Goal: Task Accomplishment & Management: Complete application form

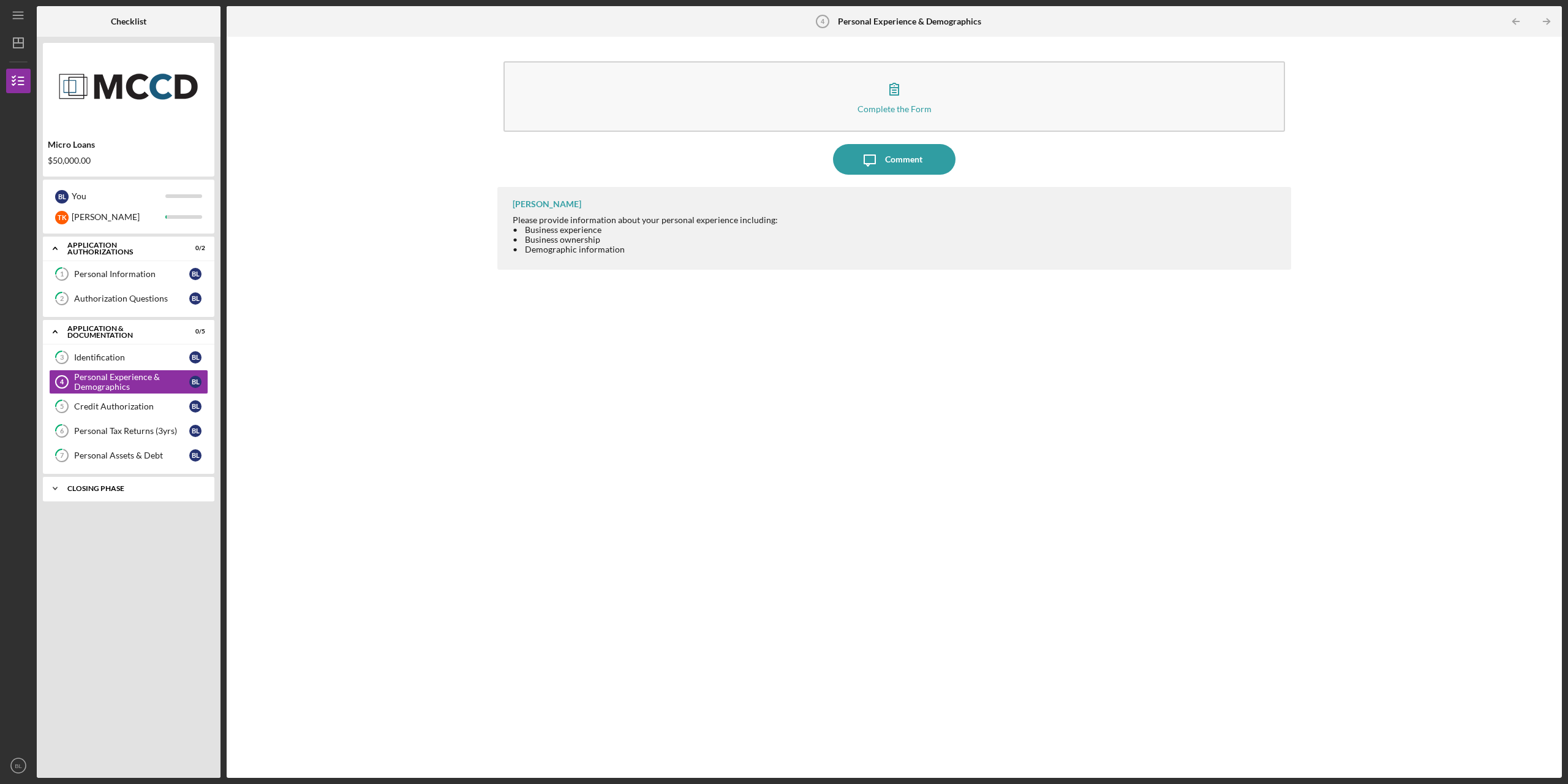
click at [128, 489] on div "Closing Phase" at bounding box center [133, 488] width 132 height 7
click at [123, 387] on div "Personal Experience & Demographics" at bounding box center [132, 381] width 115 height 19
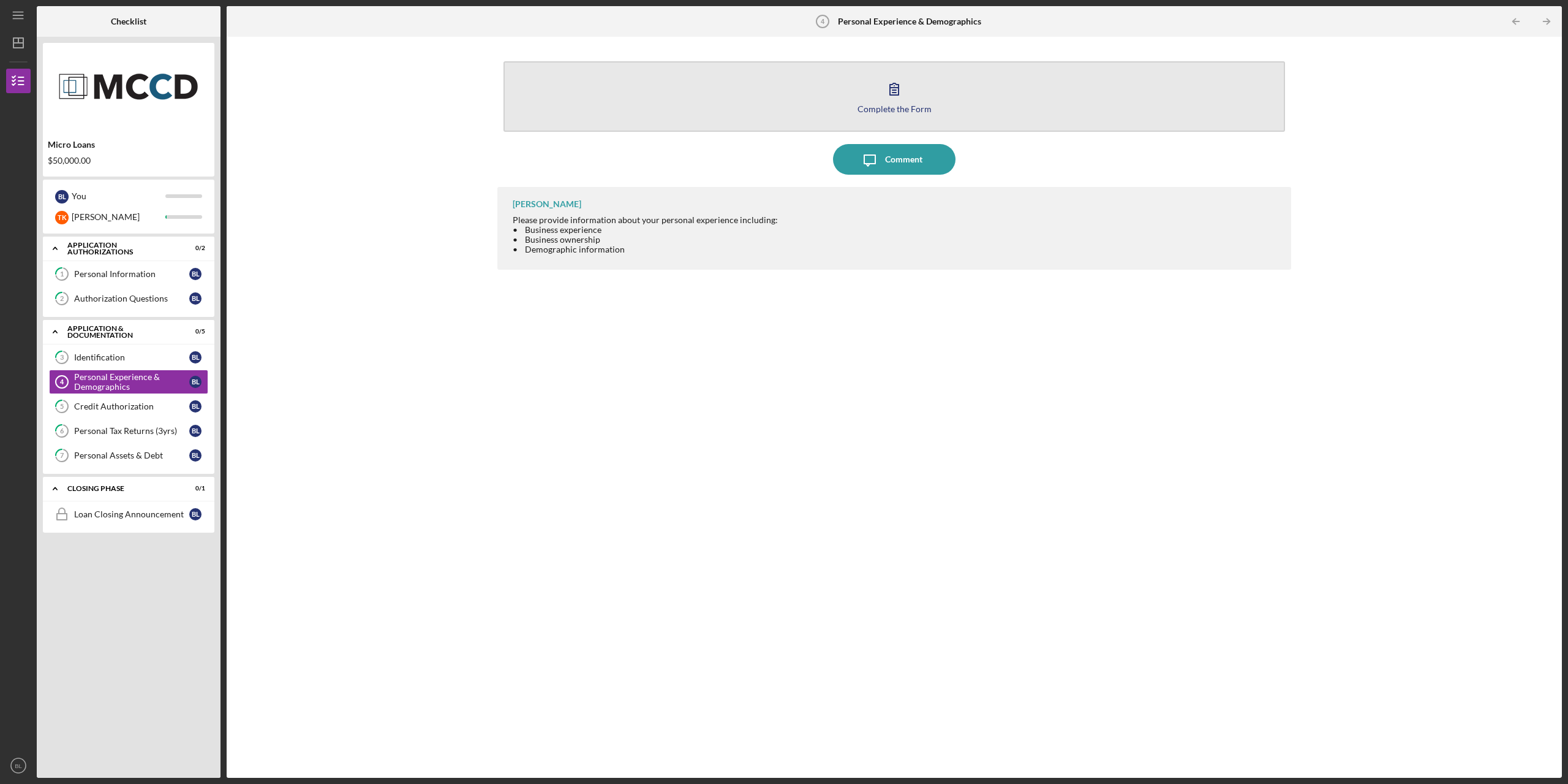
click at [906, 104] on div "Complete the Form" at bounding box center [894, 108] width 74 height 9
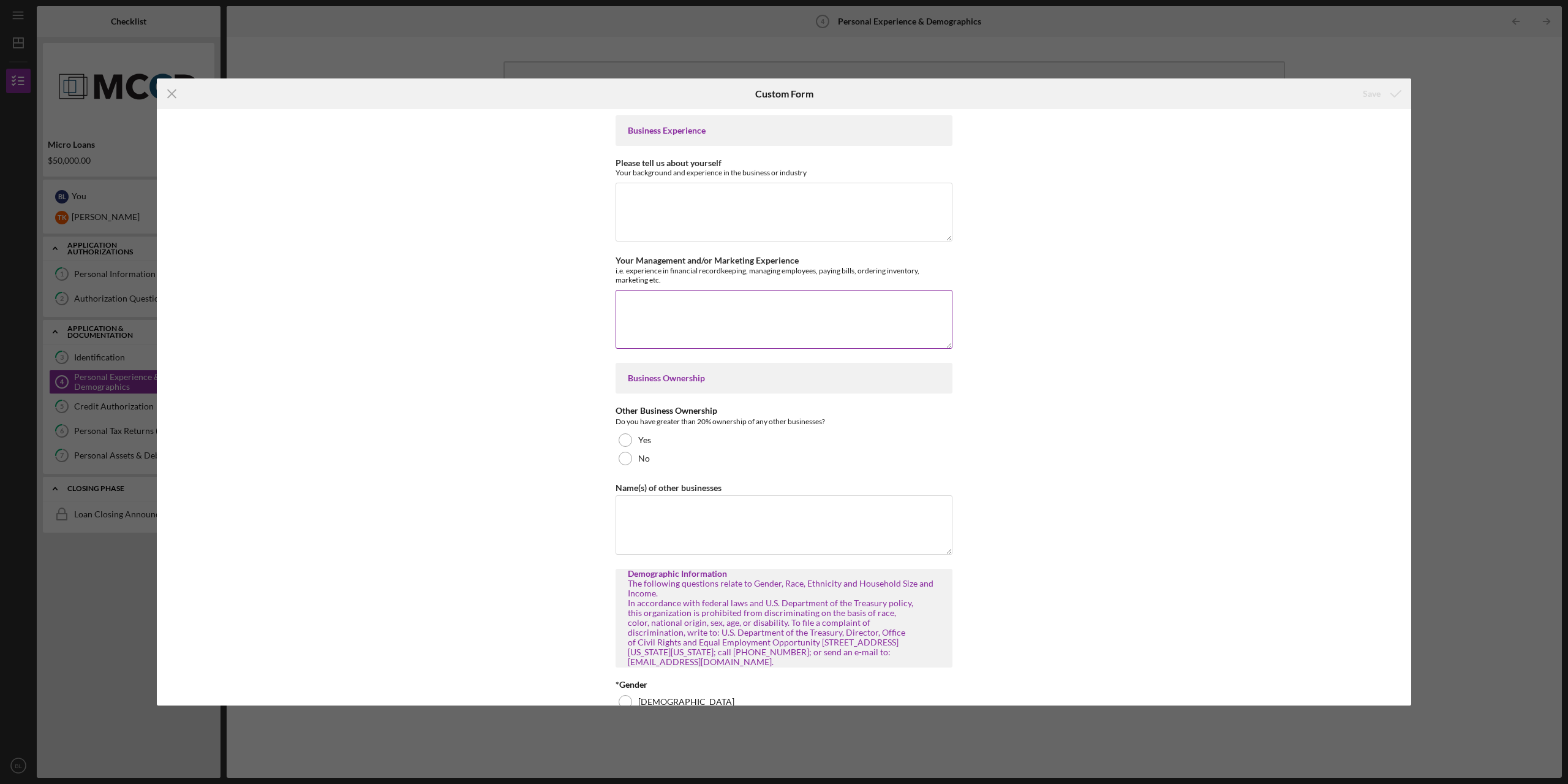
click at [757, 296] on textarea "Your Management and/or Marketing Experience" at bounding box center [784, 319] width 337 height 59
type textarea "I"
click at [628, 455] on div at bounding box center [625, 458] width 14 height 14
click at [715, 297] on textarea "I was a general" at bounding box center [784, 319] width 337 height 59
click at [813, 307] on textarea "I was a general manager of a restaurant" at bounding box center [784, 319] width 337 height 59
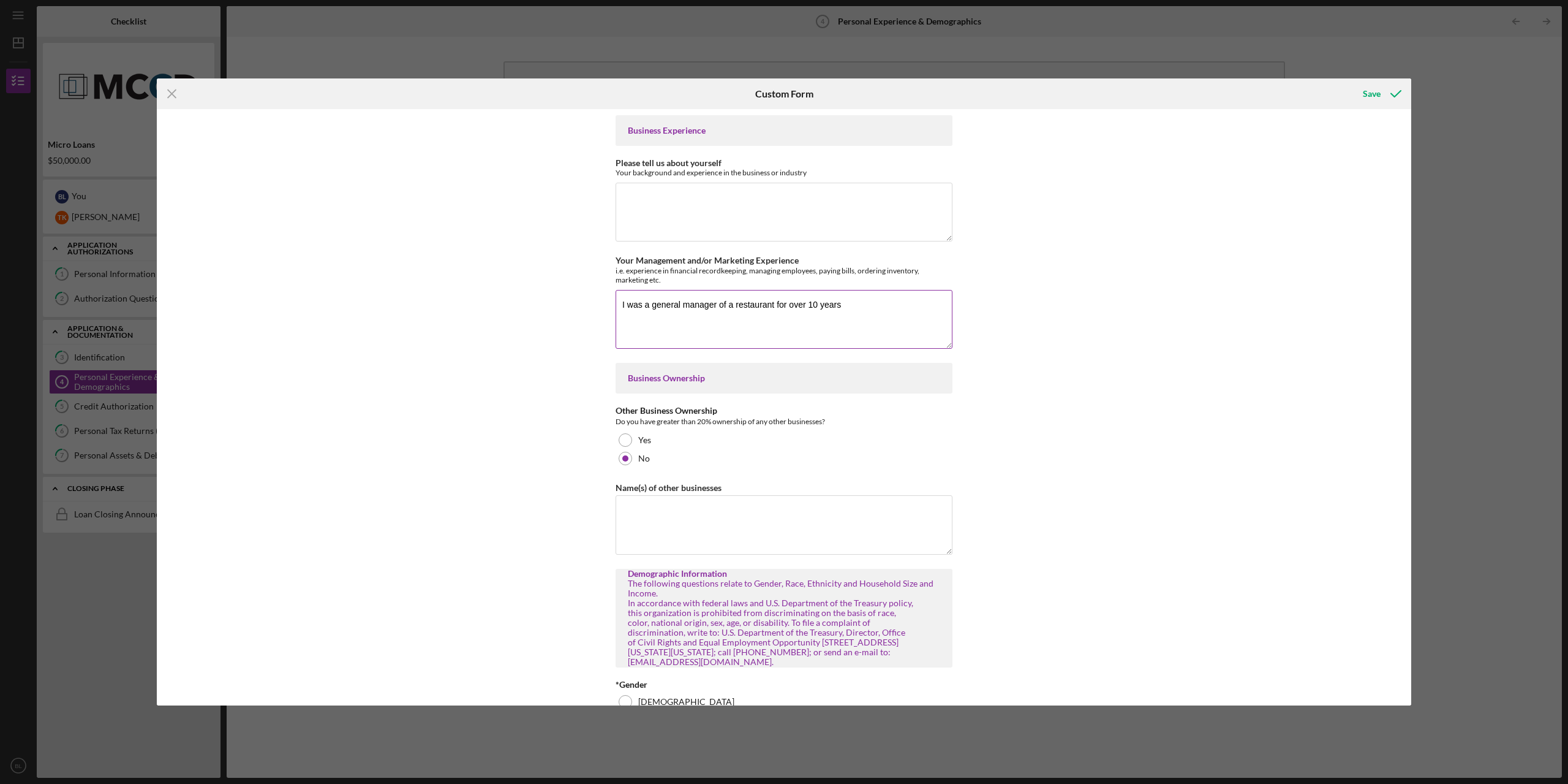
click at [715, 305] on textarea "I was a general manager of a restaurant for over 10 years" at bounding box center [784, 319] width 337 height 59
click at [788, 307] on textarea "I was a general manager and bartender of a restaurant for over 10 years" at bounding box center [784, 319] width 337 height 59
click at [928, 303] on textarea "I was a general manager and bartender of a family restaurant for over 10 years" at bounding box center [784, 319] width 337 height 59
type textarea "I was a general manager and bartender of a family restaurant for over 10 years.…"
click at [1493, 246] on div "Icon/Menu Close Custom Form Save Business Experience Please tell us about yours…" at bounding box center [784, 392] width 1568 height 784
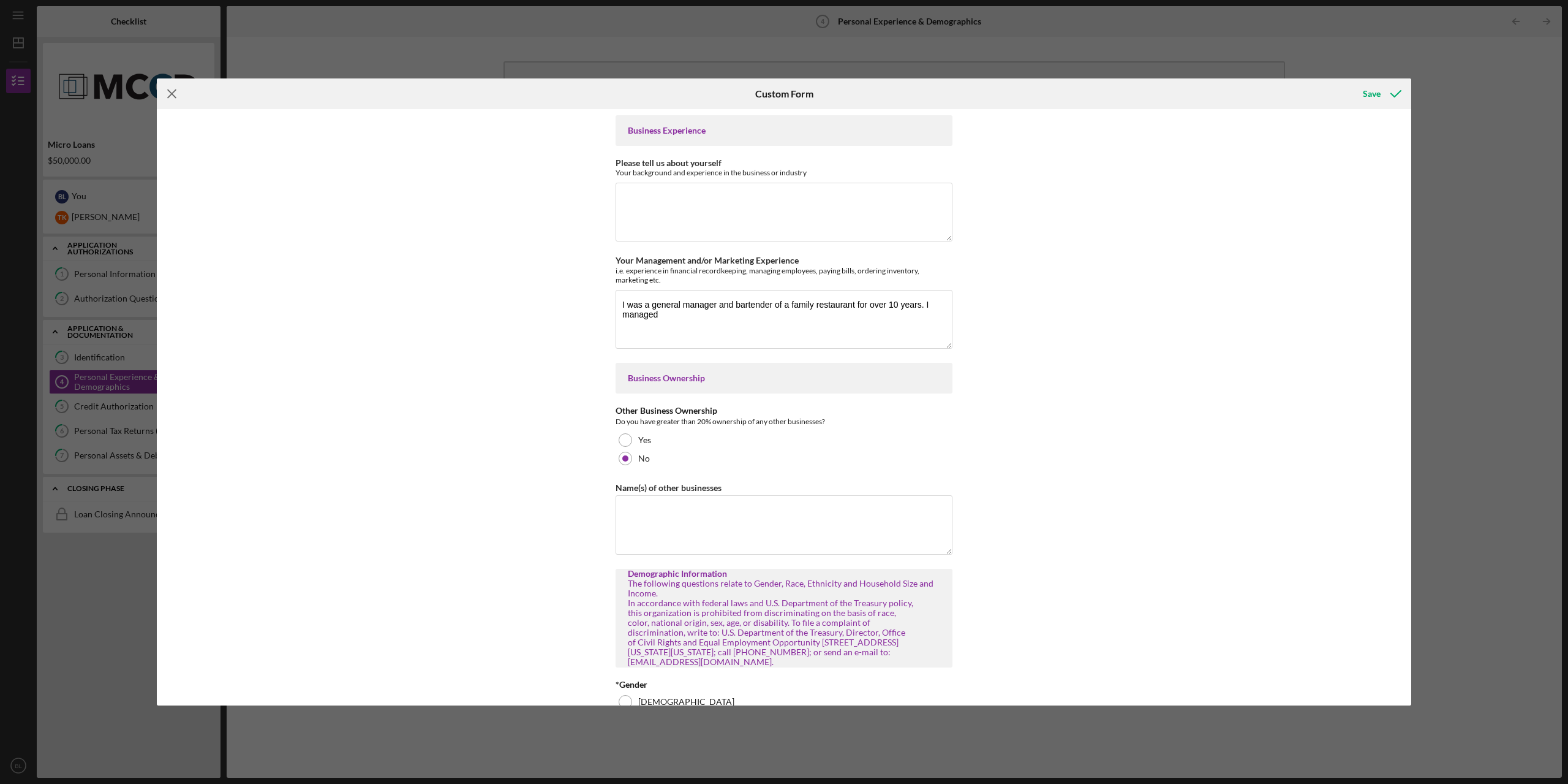
click at [177, 92] on icon "Icon/Menu Close" at bounding box center [172, 94] width 30 height 30
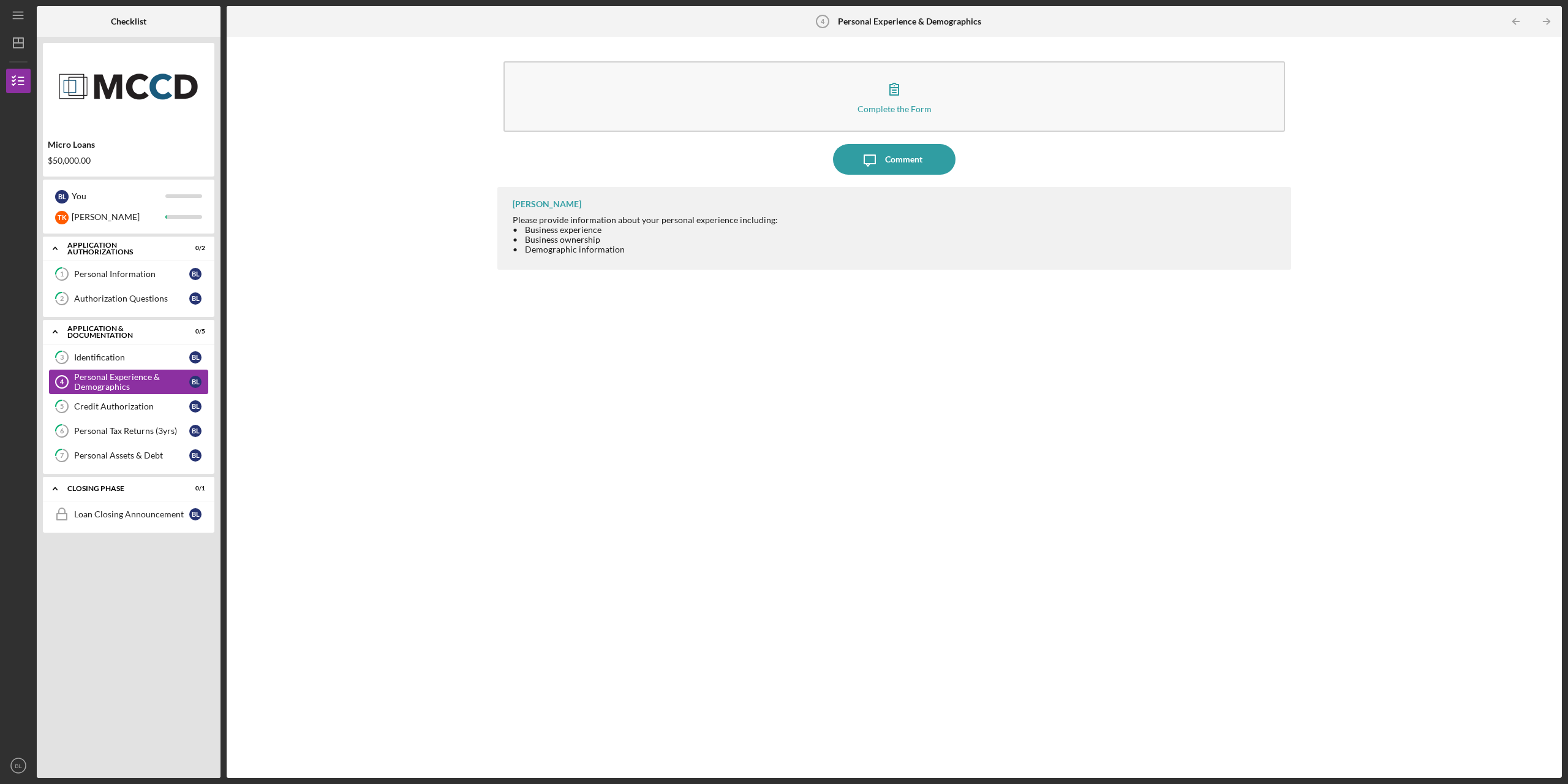
click at [123, 383] on div "Personal Experience & Demographics" at bounding box center [132, 381] width 115 height 19
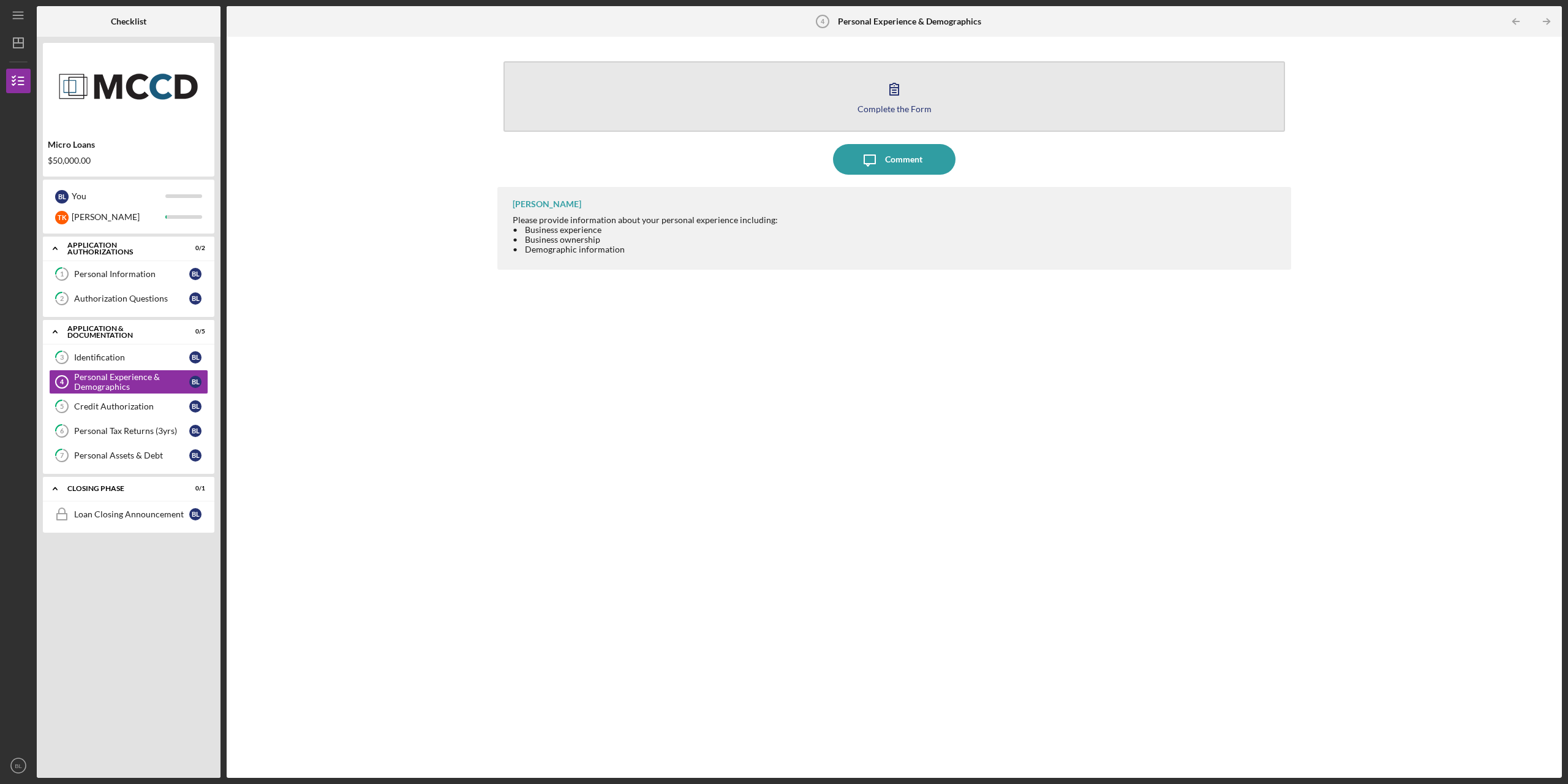
click at [895, 105] on div "Complete the Form" at bounding box center [894, 108] width 74 height 9
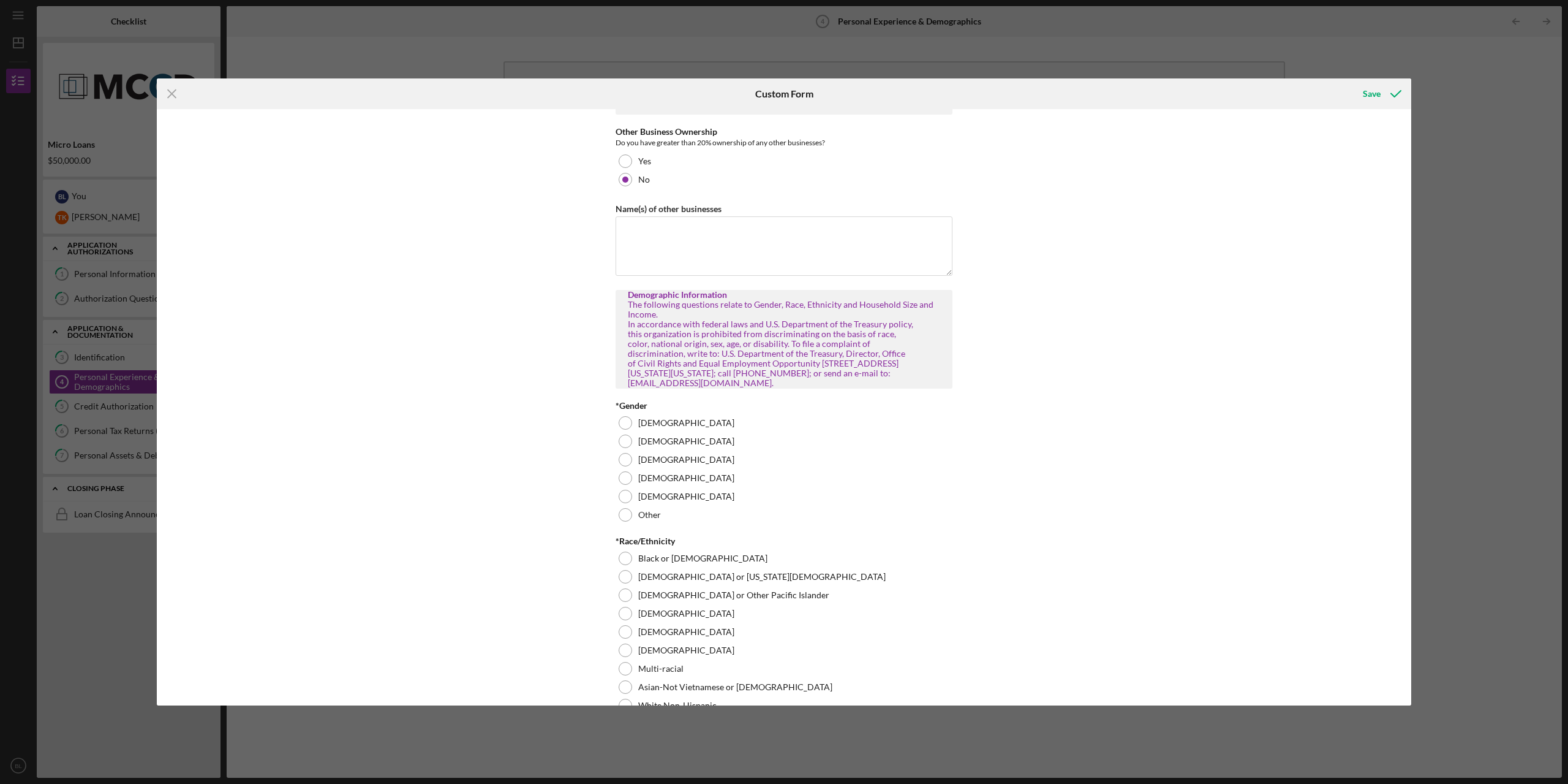
scroll to position [307, 0]
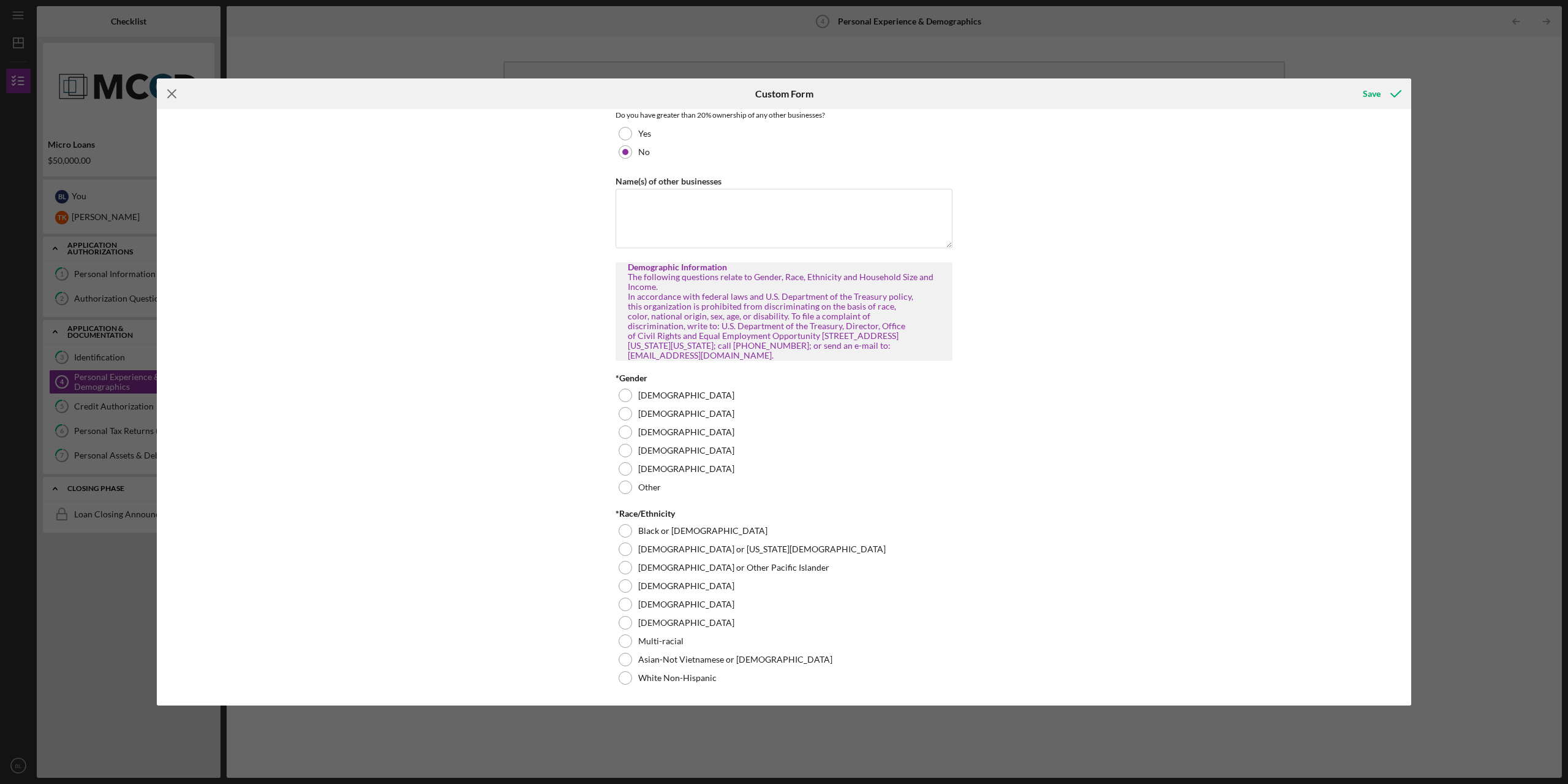
click at [171, 97] on icon "Icon/Menu Close" at bounding box center [172, 94] width 30 height 30
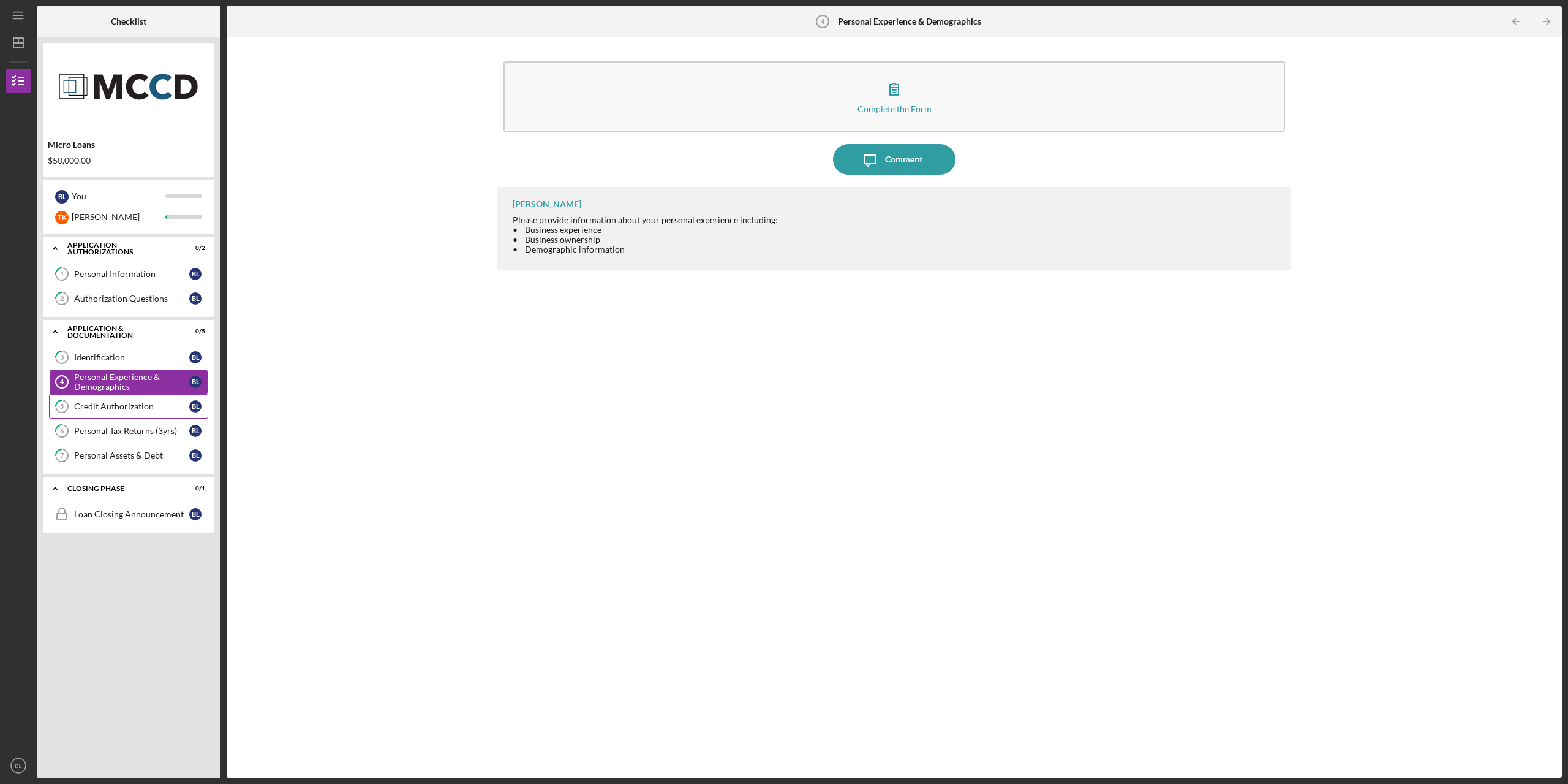
click at [92, 396] on link "5 Credit Authorization [PERSON_NAME]" at bounding box center [128, 406] width 160 height 25
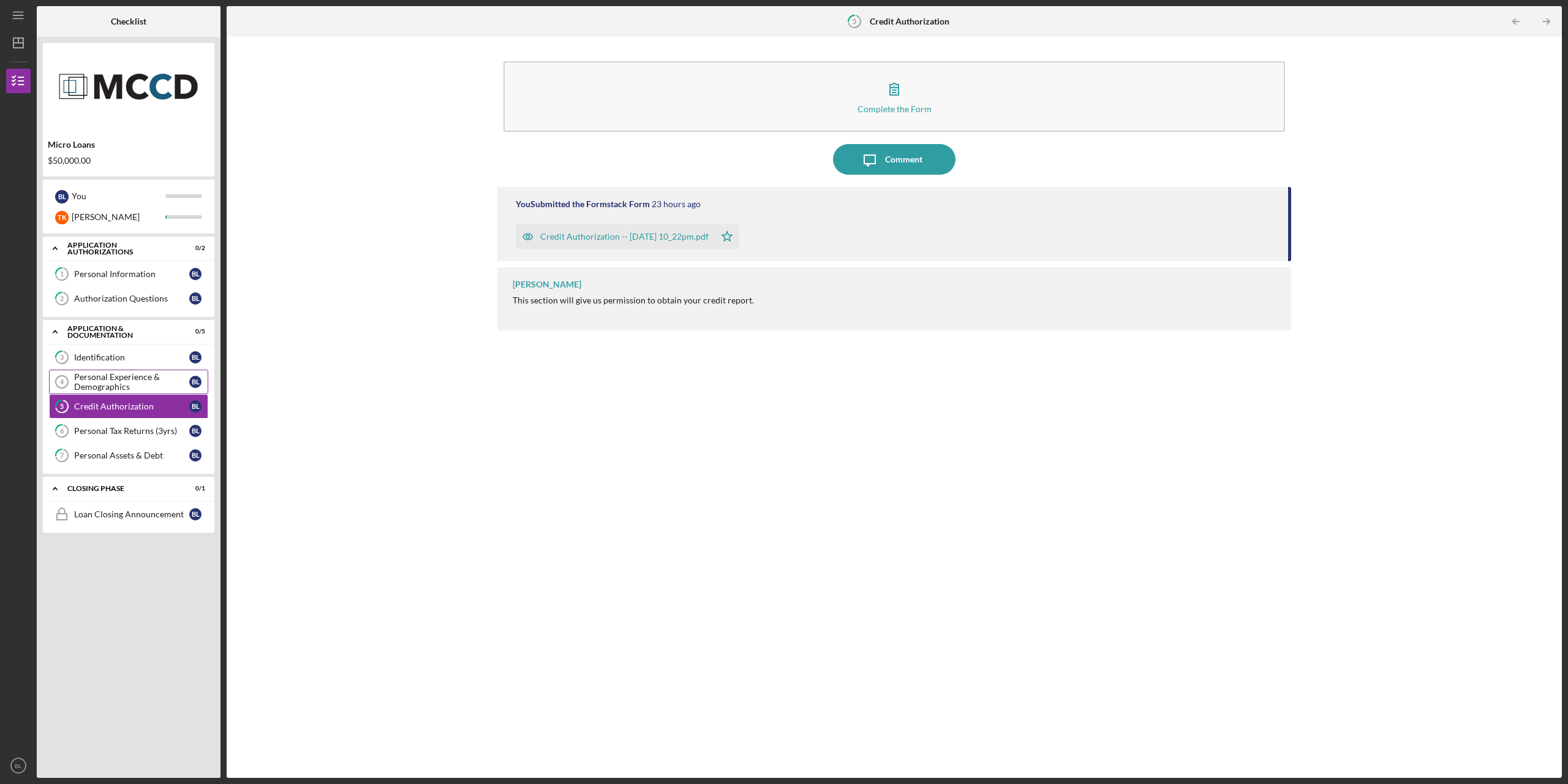
click at [95, 381] on div "Personal Experience & Demographics" at bounding box center [132, 381] width 115 height 19
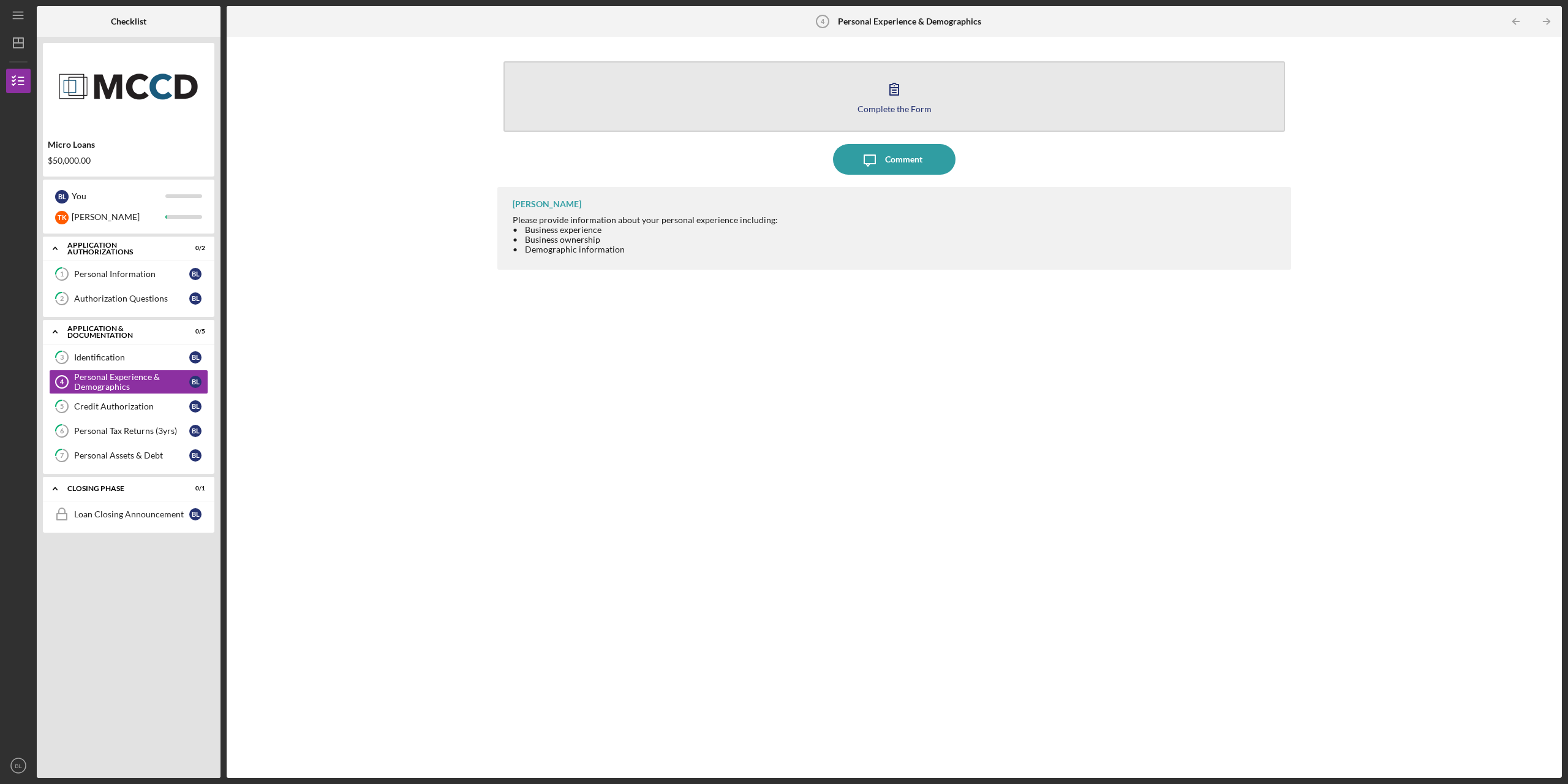
click at [905, 100] on icon "button" at bounding box center [894, 89] width 30 height 30
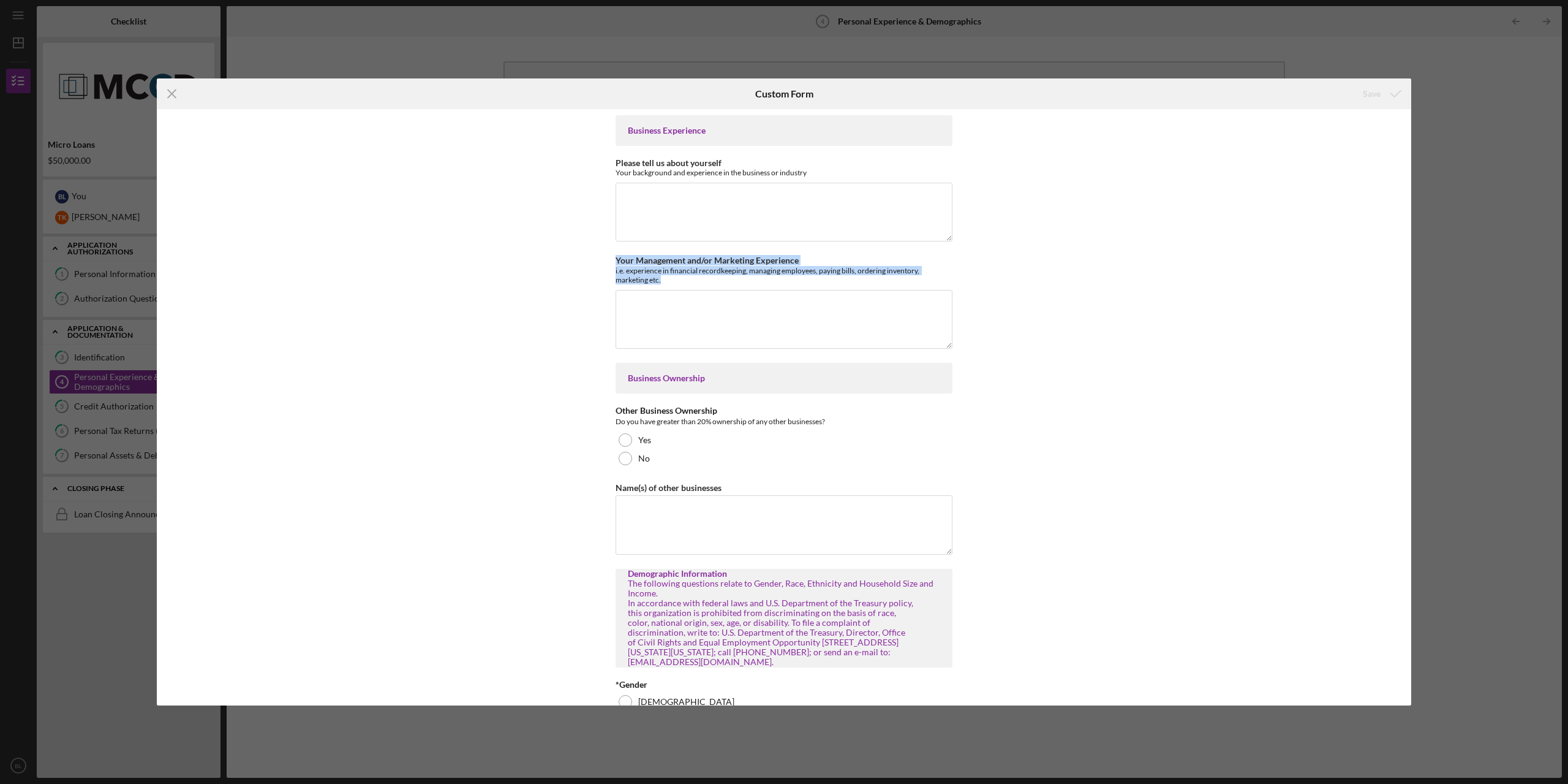
drag, startPoint x: 642, startPoint y: 284, endPoint x: 608, endPoint y: 263, distance: 40.0
click at [608, 263] on div "Business Experience Please tell us about yourself Your background and experienc…" at bounding box center [784, 407] width 1254 height 596
copy div "Your Management and/or Marketing Experience i.e. experience in financial record…"
click at [755, 305] on textarea "Your Management and/or Marketing Experience" at bounding box center [784, 319] width 337 height 59
paste textarea "have worked as a General Manager and Bartender at a busy restaurant, where I wa…"
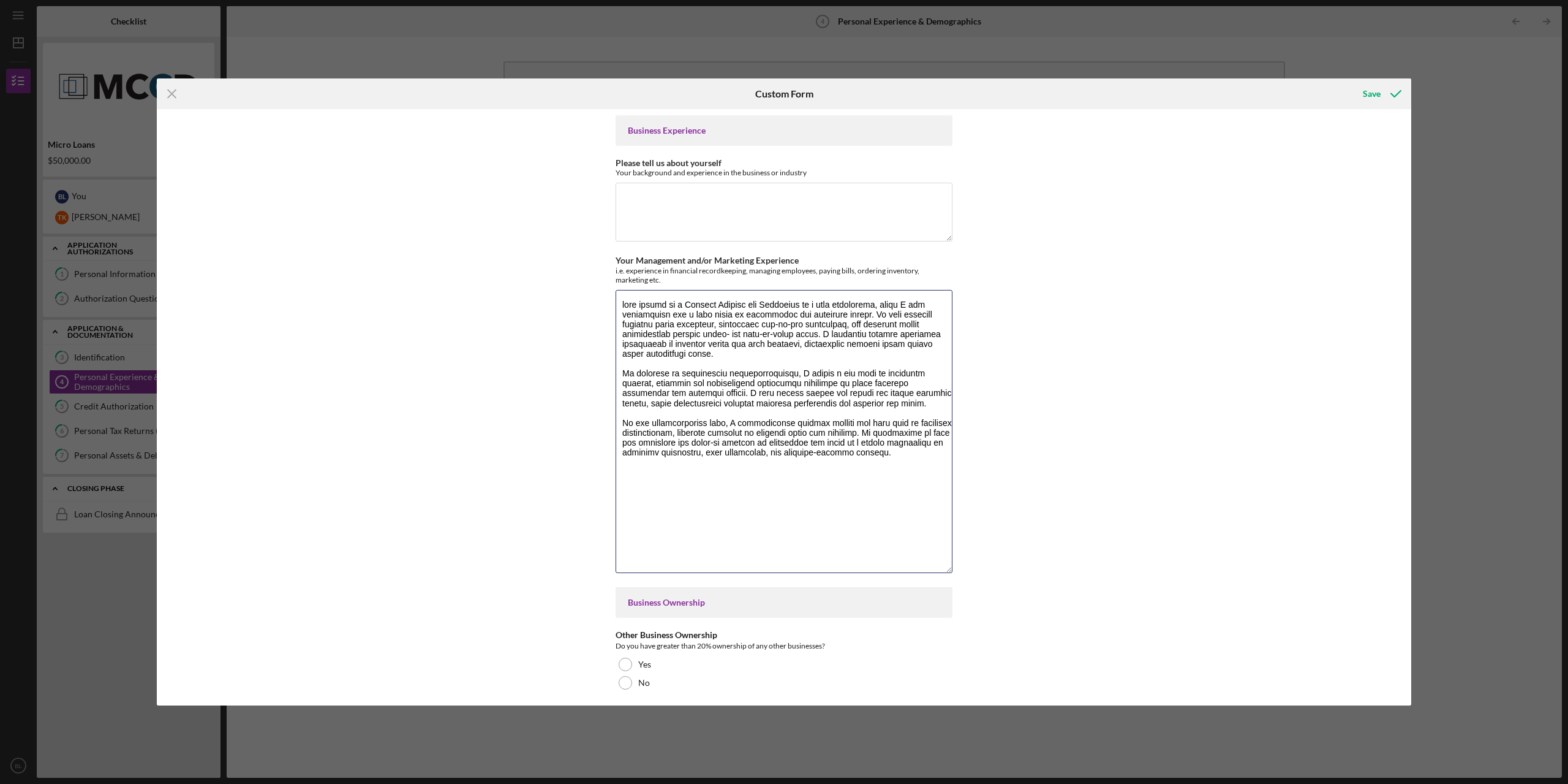
drag, startPoint x: 945, startPoint y: 341, endPoint x: 961, endPoint y: 461, distance: 121.1
click at [982, 570] on div "Business Experience Please tell us about yourself Your background and experienc…" at bounding box center [784, 407] width 1254 height 596
click at [620, 301] on textarea "Your Management and/or Marketing Experience" at bounding box center [784, 434] width 337 height 289
click at [895, 301] on textarea "Your Management and/or Marketing Experience" at bounding box center [784, 434] width 337 height 289
click at [643, 299] on textarea "Your Management and/or Marketing Experience" at bounding box center [784, 434] width 337 height 289
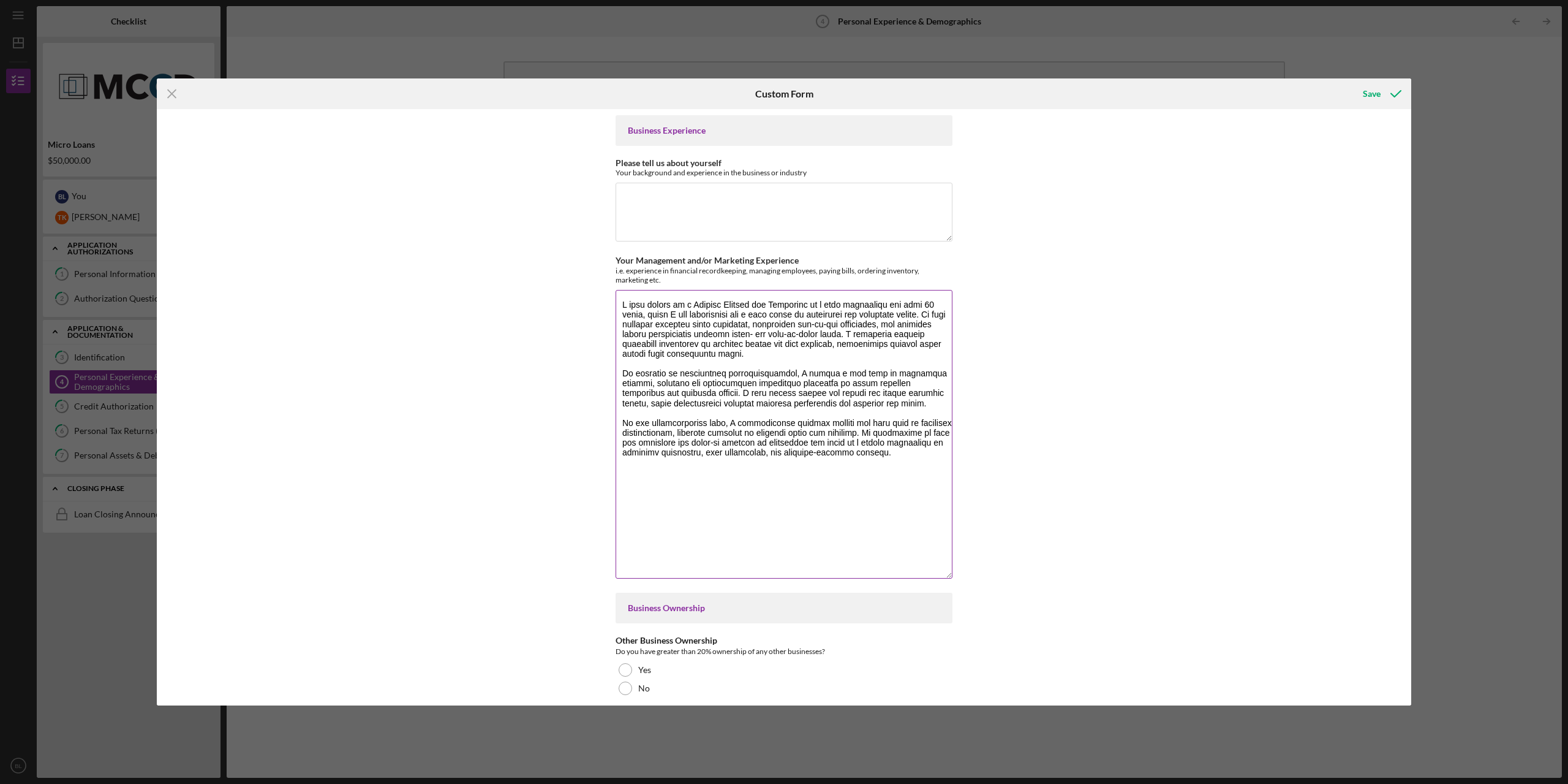
click at [620, 320] on textarea "Your Management and/or Marketing Experience" at bounding box center [784, 434] width 337 height 289
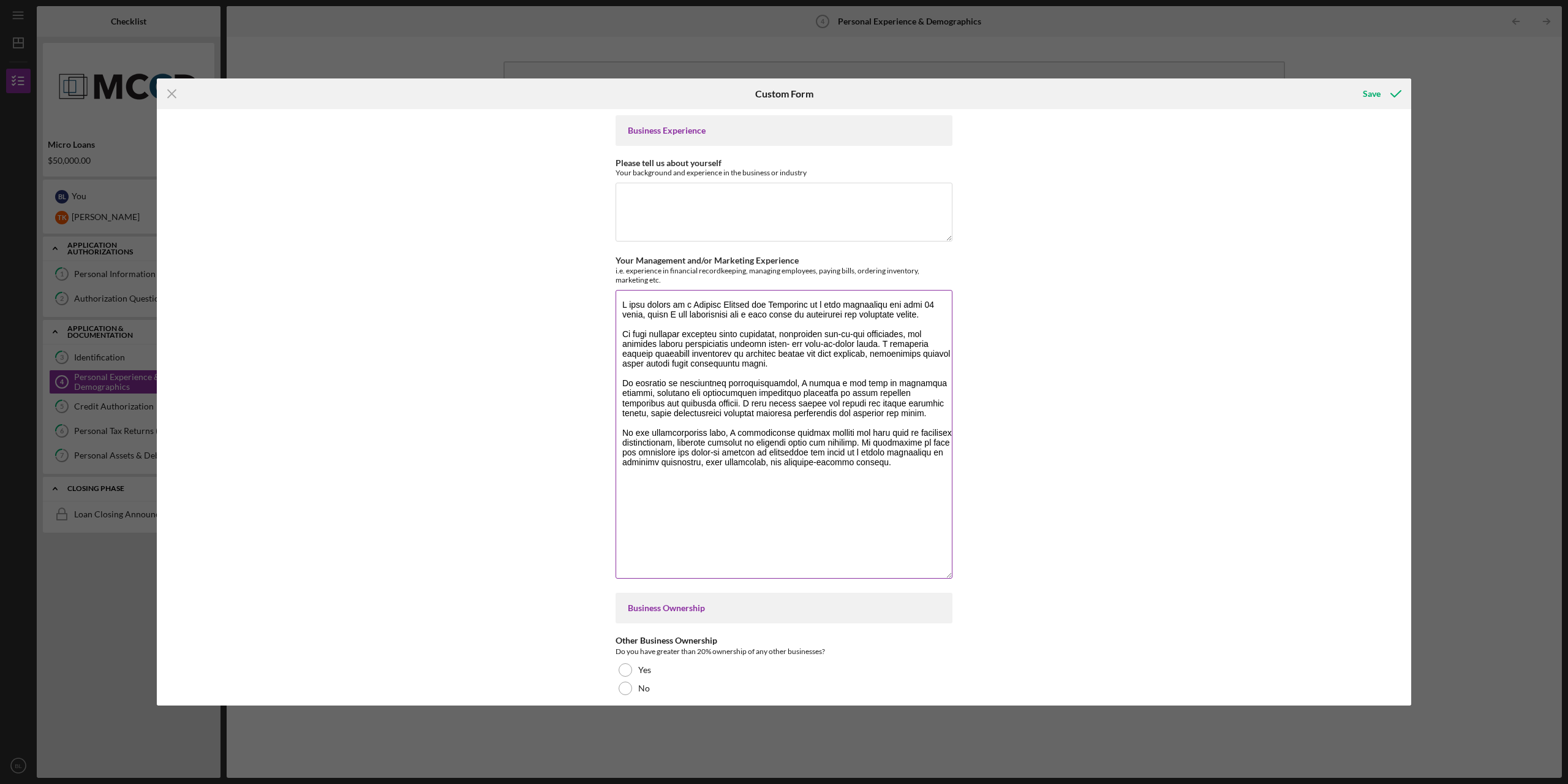
click at [788, 343] on textarea "Your Management and/or Marketing Experience" at bounding box center [784, 434] width 337 height 289
click at [832, 342] on textarea "Your Management and/or Marketing Experience" at bounding box center [784, 434] width 337 height 289
click at [792, 343] on textarea "Your Management and/or Marketing Experience" at bounding box center [784, 434] width 337 height 289
type textarea "I have worked as a General Manager and Bartender at a busy restaurant for over …"
click at [699, 198] on textarea "Please tell us about yourself" at bounding box center [784, 212] width 337 height 59
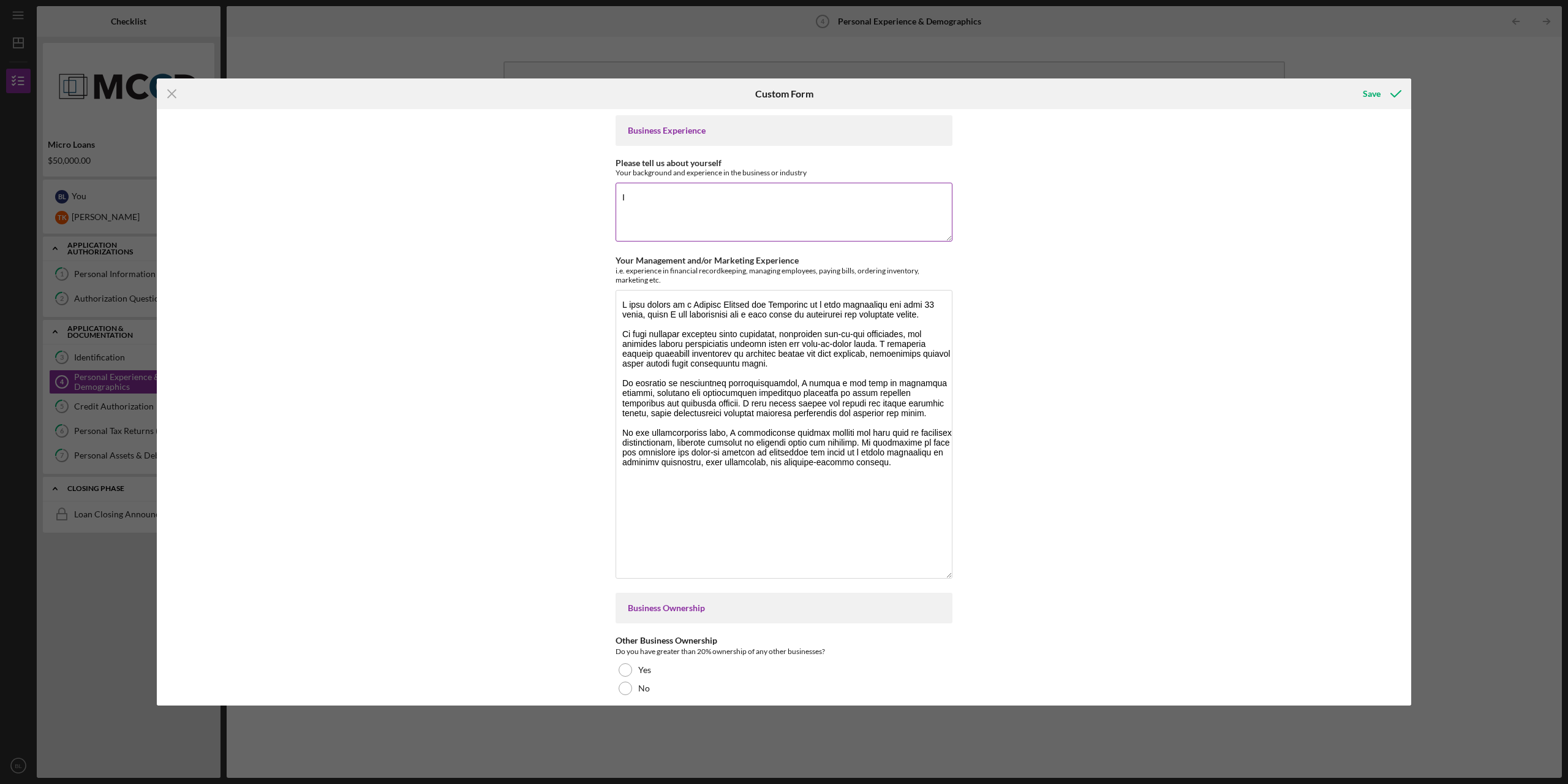
type textarea "I"
drag, startPoint x: 812, startPoint y: 171, endPoint x: 610, endPoint y: 165, distance: 202.1
click at [610, 165] on div "Business Experience Please tell us about yourself Your background and experienc…" at bounding box center [784, 407] width 1254 height 596
copy div "Please tell us about yourself Your background and experience in the business or…"
click at [750, 198] on textarea "Please tell us about yourself" at bounding box center [784, 212] width 337 height 59
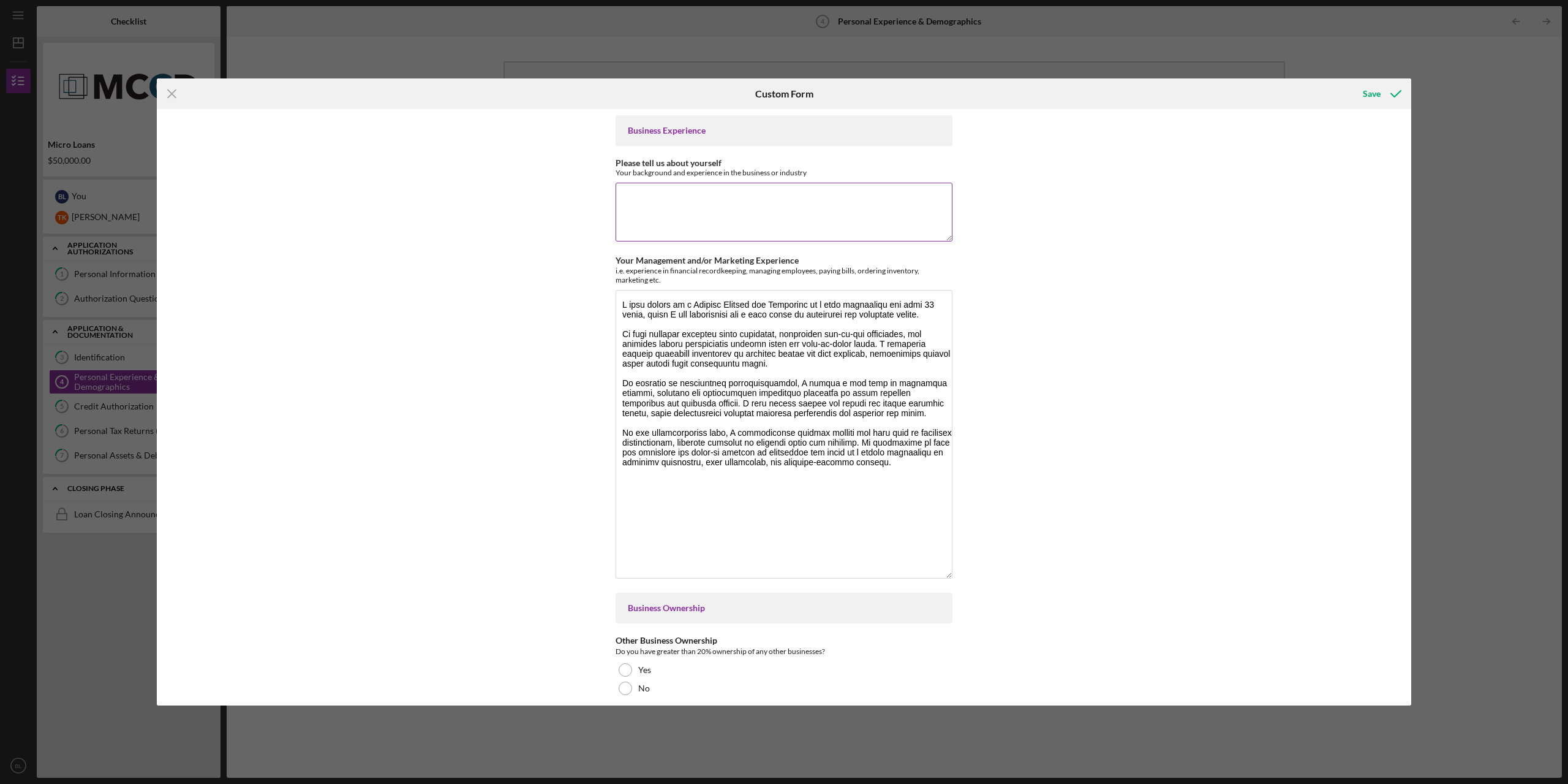
click at [649, 190] on textarea "Please tell us about yourself" at bounding box center [784, 212] width 337 height 59
paste textarea "I’ve been an active member of the streaming and gaming community for several ye…"
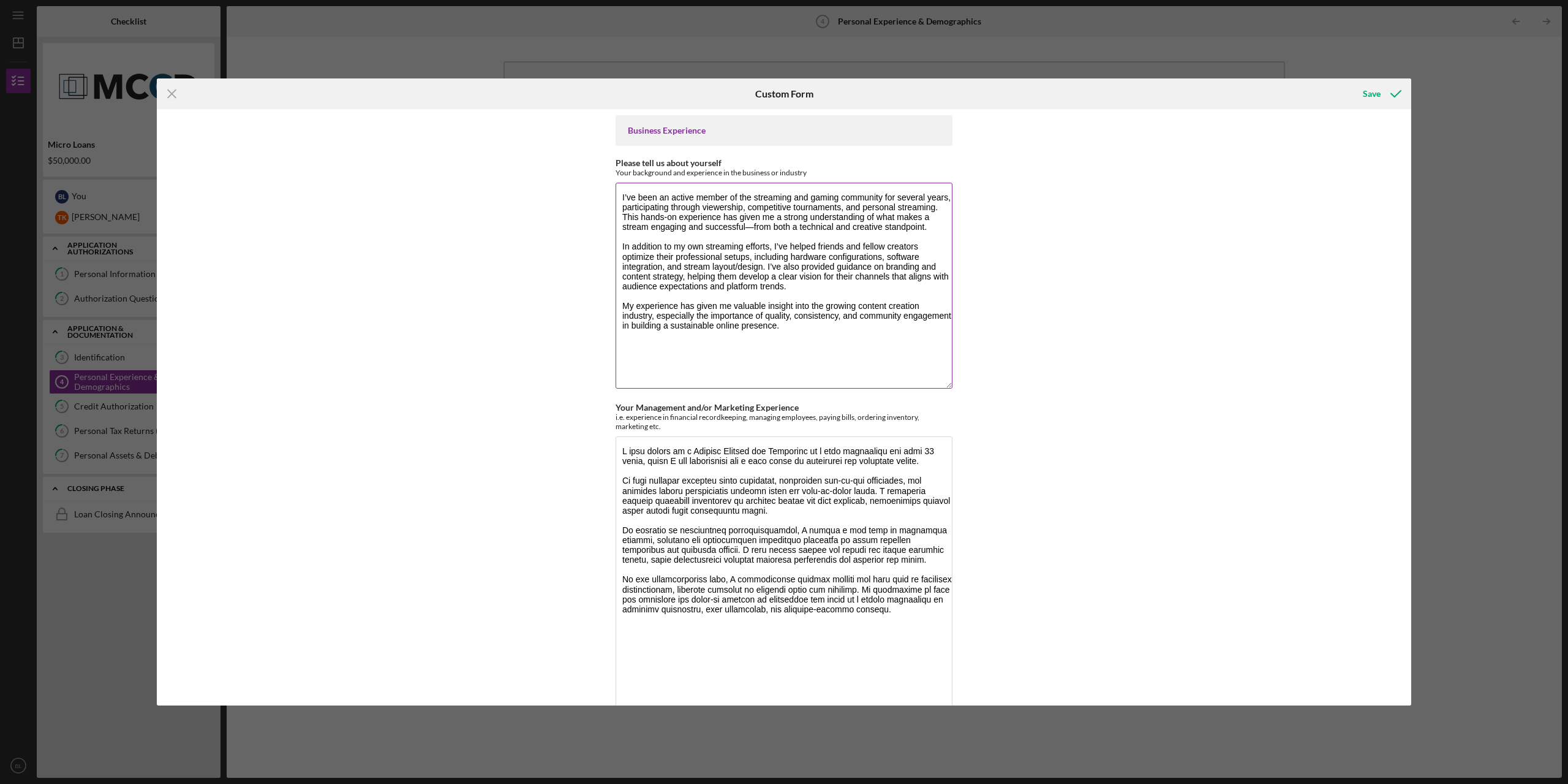
drag, startPoint x: 946, startPoint y: 234, endPoint x: 946, endPoint y: 519, distance: 285.0
click at [945, 388] on textarea "I’ve been an active member of the streaming and gaming community for several ye…" at bounding box center [784, 286] width 337 height 206
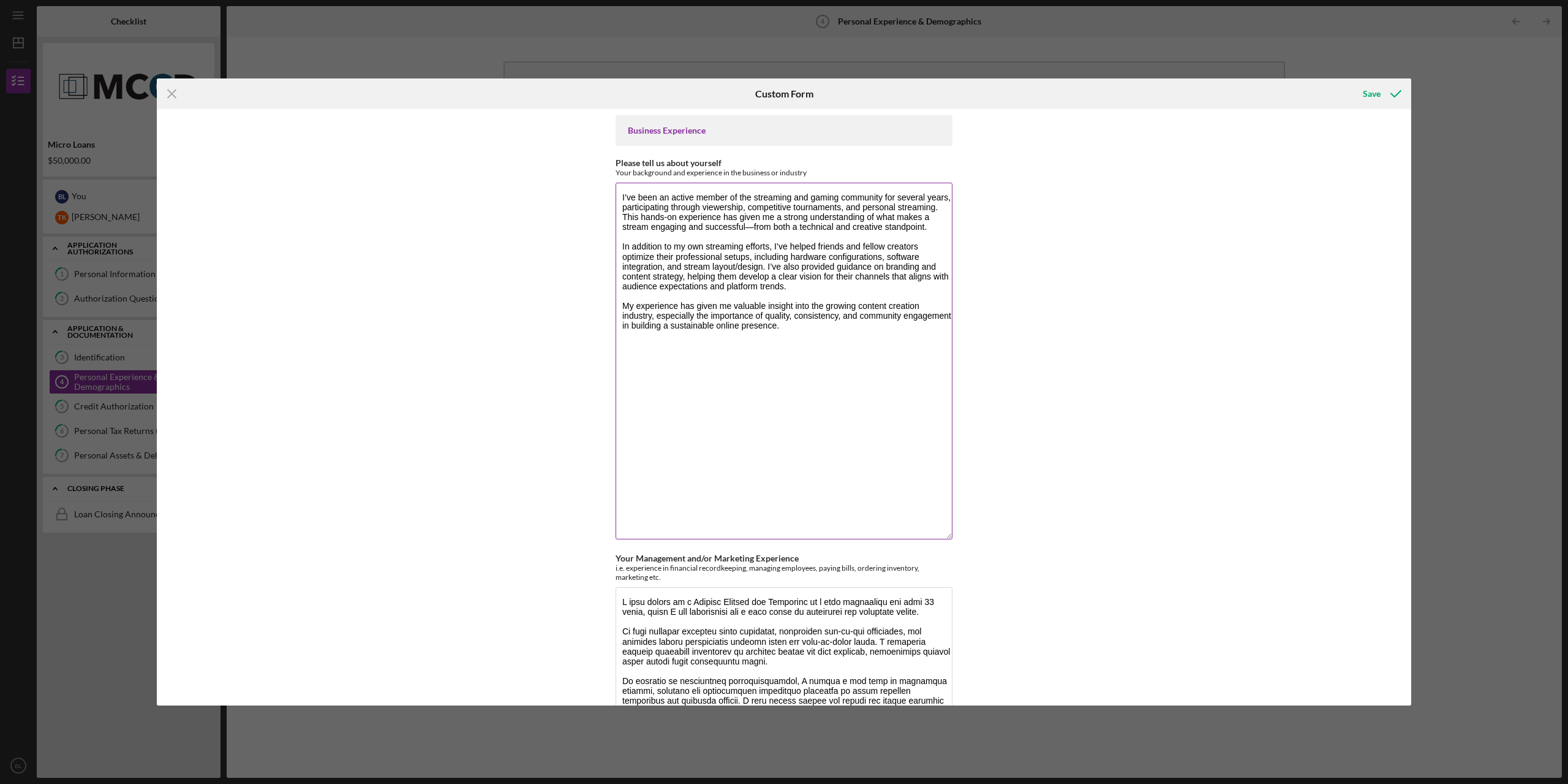
click at [752, 226] on textarea "I’ve been an active member of the streaming and gaming community for several ye…" at bounding box center [784, 361] width 337 height 356
click at [666, 217] on textarea "I’ve been an active member of the streaming and gaming community for several ye…" at bounding box center [784, 361] width 337 height 356
click at [812, 319] on textarea "I’ve been an active member of the streaming and gaming community for several ye…" at bounding box center [784, 361] width 337 height 356
click at [796, 329] on textarea "I’ve been an active member of the streaming and gaming community for several ye…" at bounding box center [784, 361] width 337 height 356
click at [793, 322] on textarea "I’ve been an active member of the streaming and gaming community for several ye…" at bounding box center [784, 361] width 337 height 356
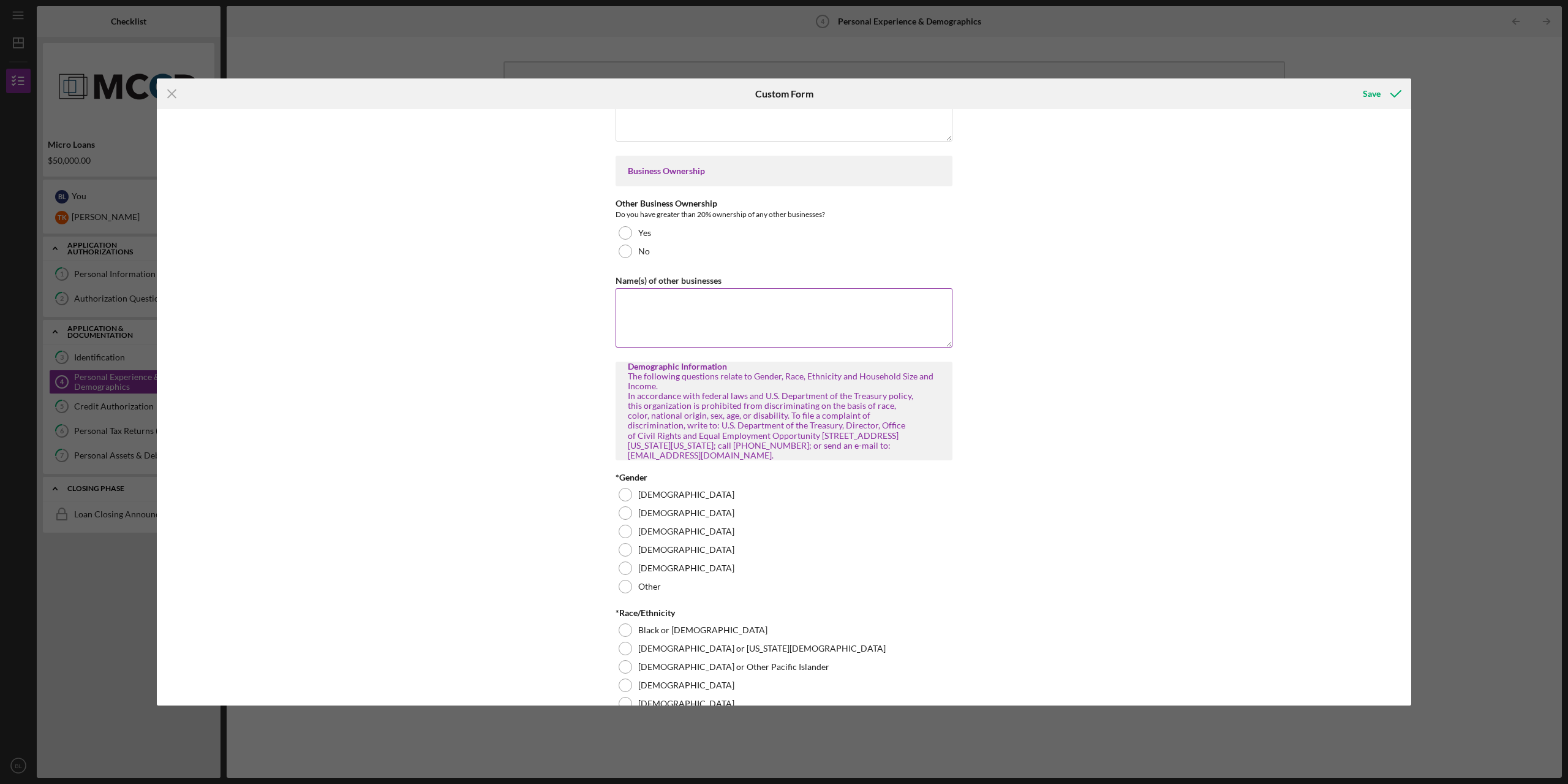
scroll to position [735, 0]
type textarea "L’ip dolo si ametco adipis el sed doeiusmod tem incidi utlaboree dol magnaal en…"
click at [624, 511] on div at bounding box center [625, 511] width 14 height 14
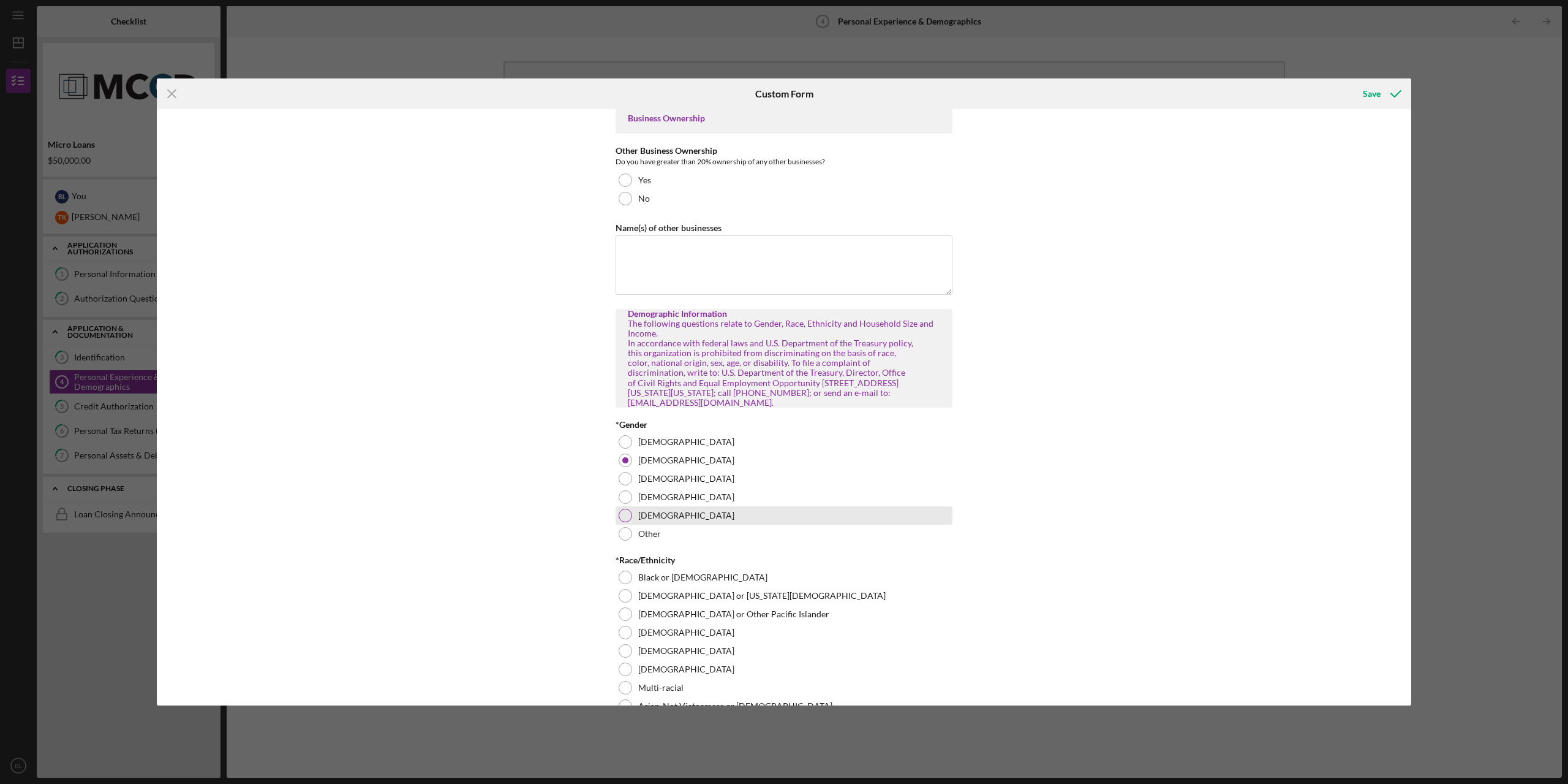
scroll to position [833, 0]
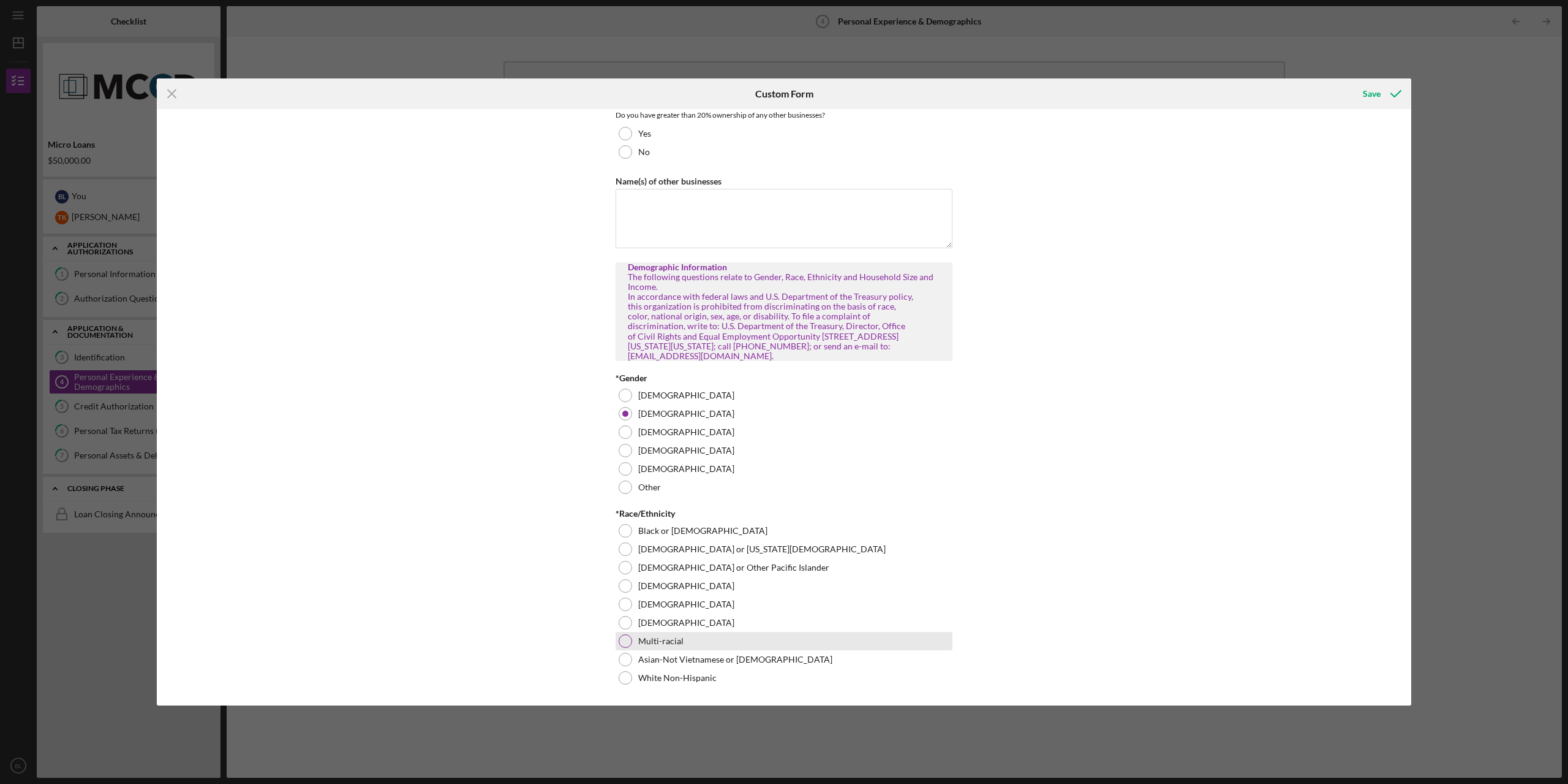
click at [620, 636] on div at bounding box center [625, 640] width 14 height 14
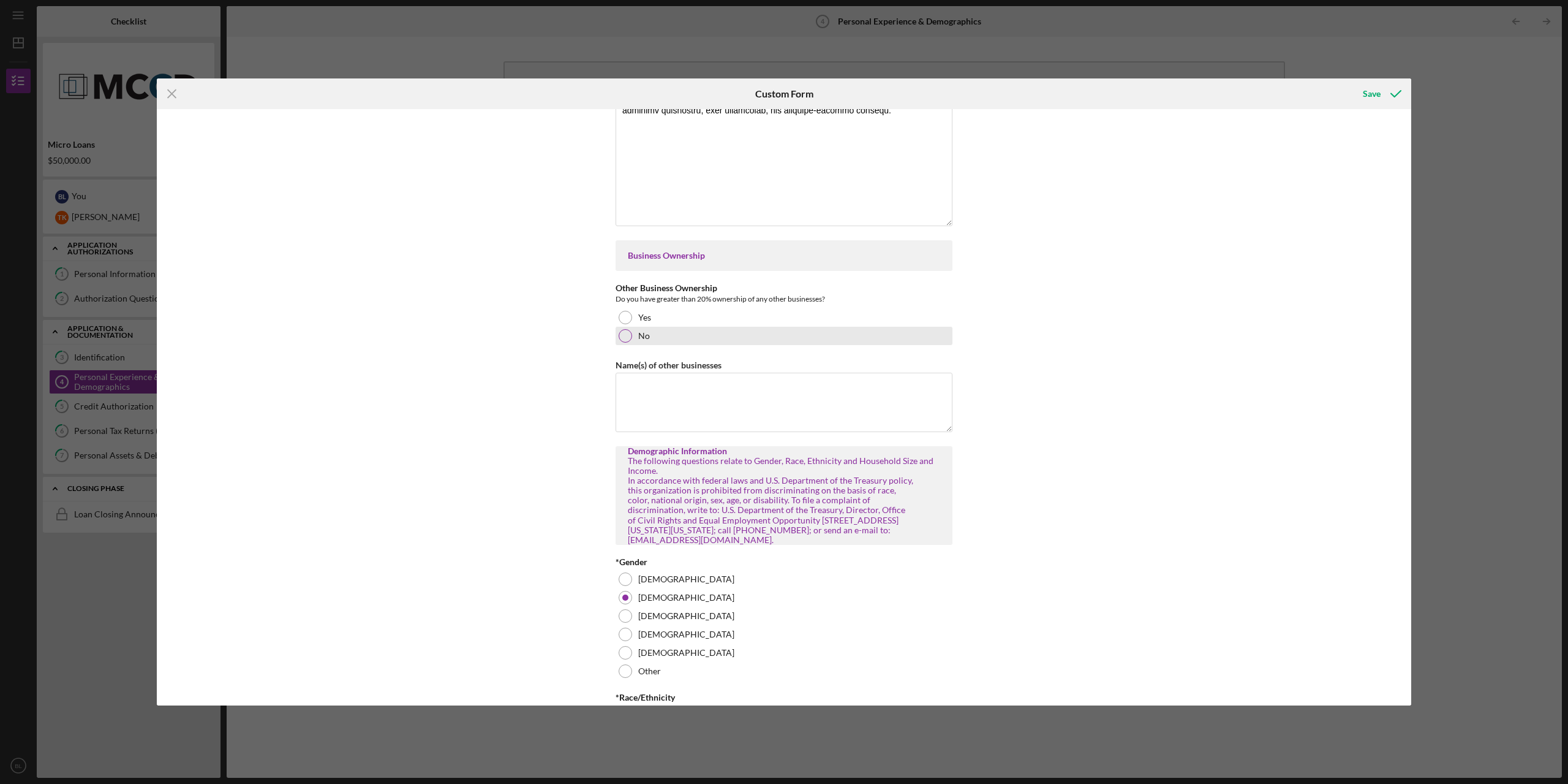
click at [775, 343] on div "No" at bounding box center [784, 335] width 337 height 18
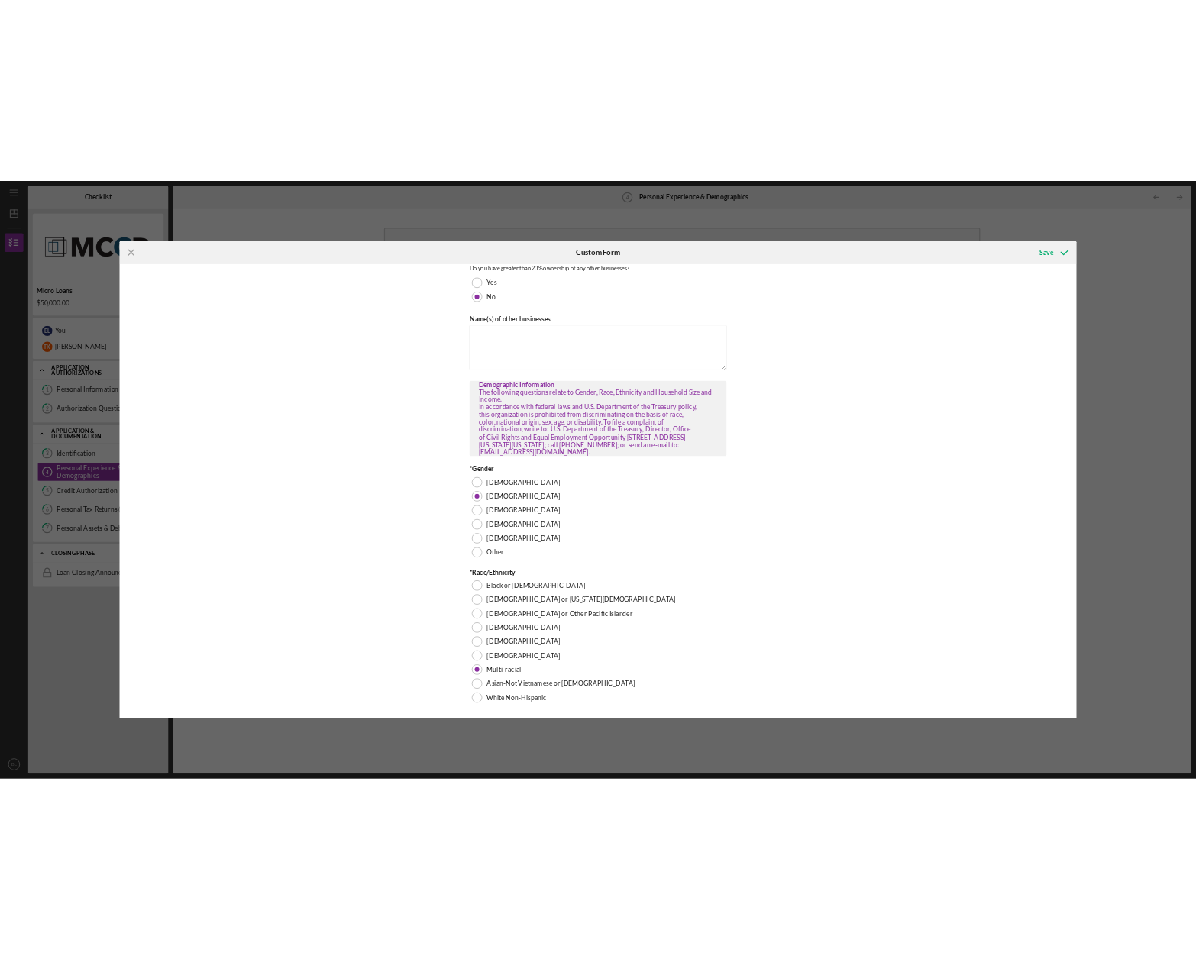
scroll to position [657, 0]
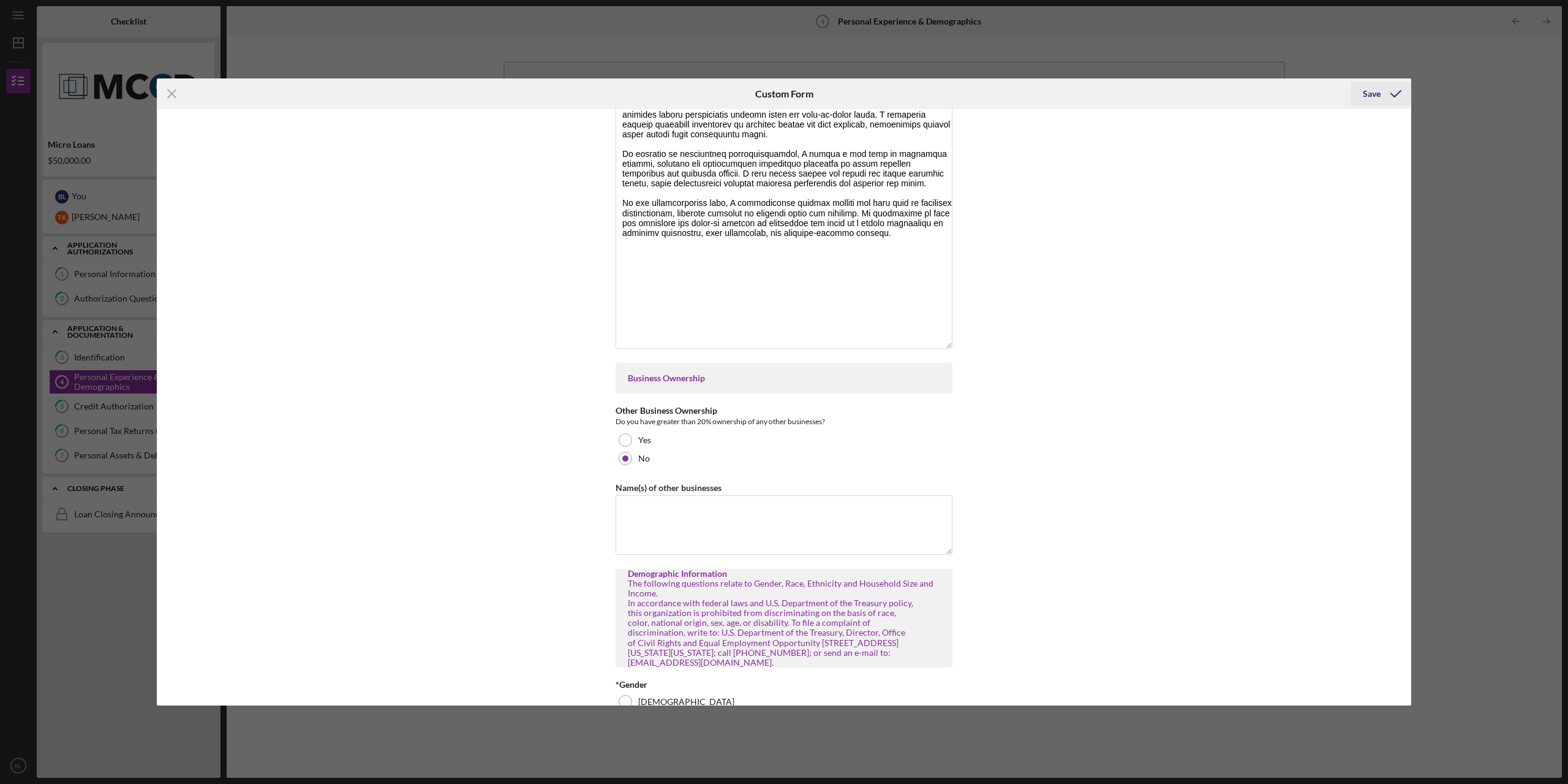
click at [1376, 91] on div "Save" at bounding box center [1371, 94] width 18 height 25
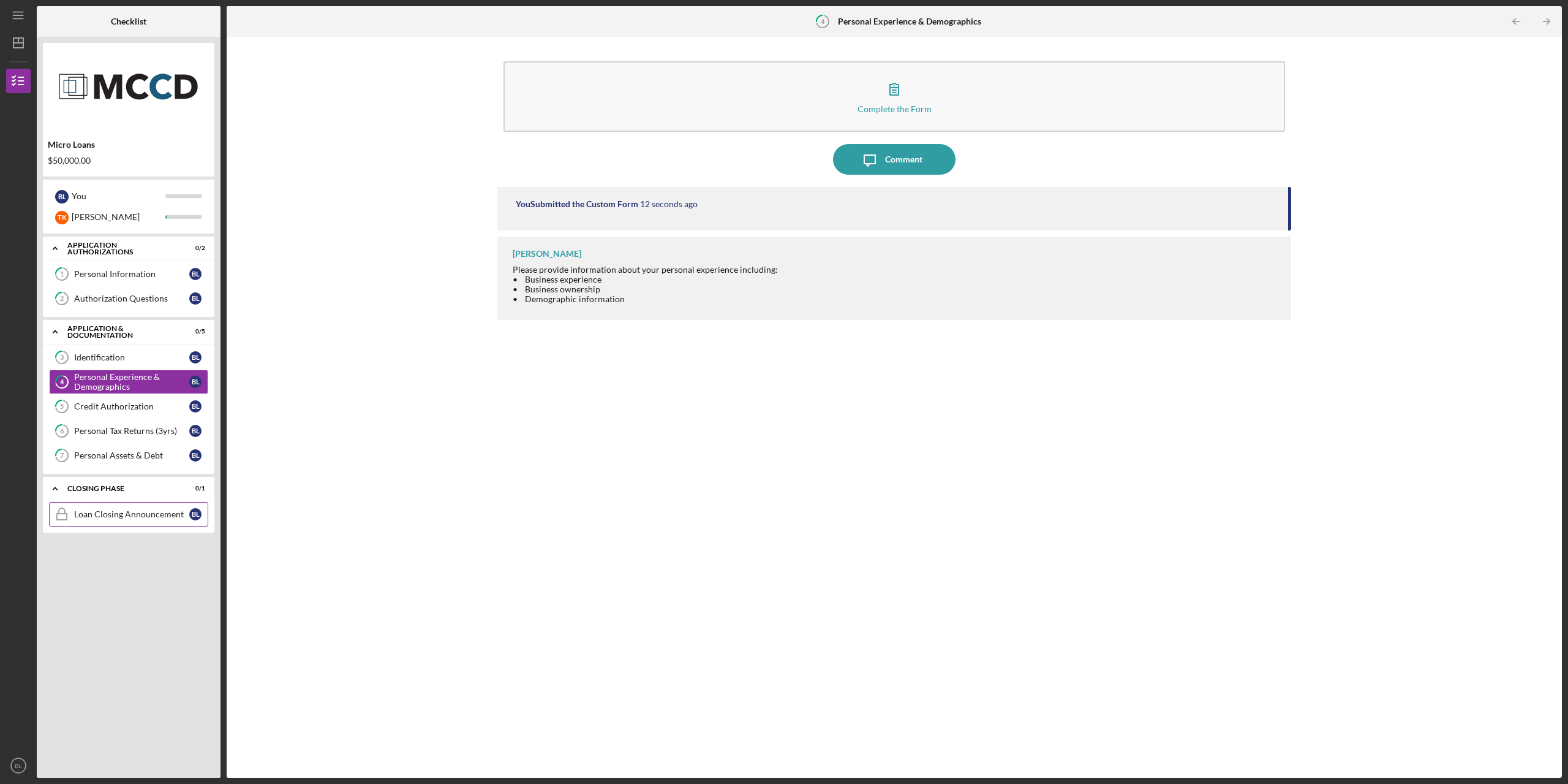
click at [114, 515] on div "Loan Closing Announcement" at bounding box center [132, 514] width 115 height 10
